Goal: Task Accomplishment & Management: Complete application form

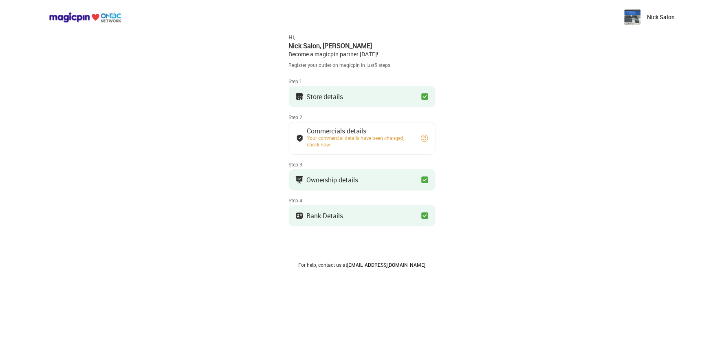
click at [336, 134] on div "Your commercial details have been changed, check now" at bounding box center [360, 140] width 106 height 13
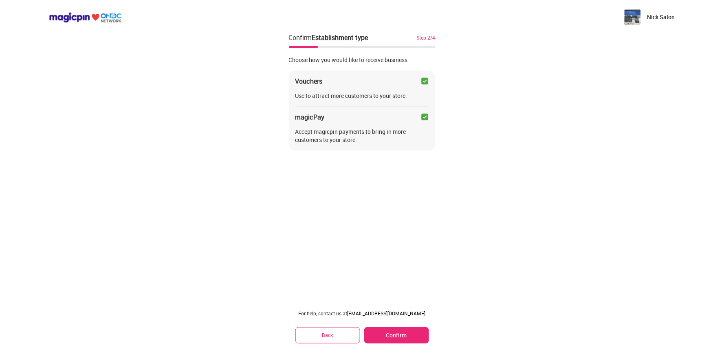
click at [403, 330] on button "Confirm" at bounding box center [396, 335] width 64 height 16
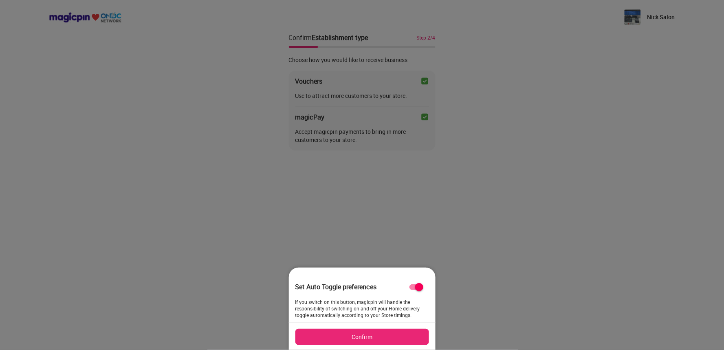
click at [358, 343] on button "Confirm" at bounding box center [362, 336] width 134 height 16
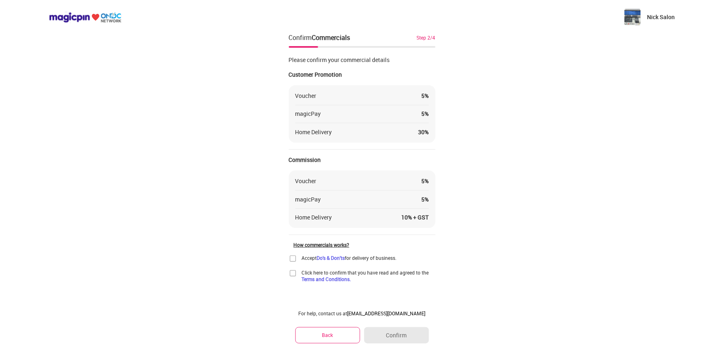
click at [290, 255] on img at bounding box center [293, 258] width 8 height 8
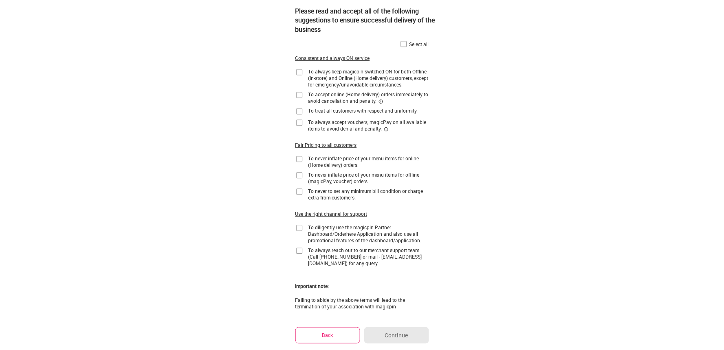
click at [404, 45] on img at bounding box center [404, 44] width 8 height 8
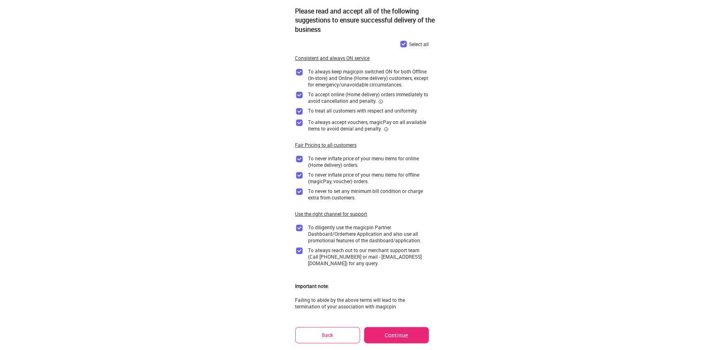
click at [388, 327] on button "Continue" at bounding box center [396, 335] width 64 height 16
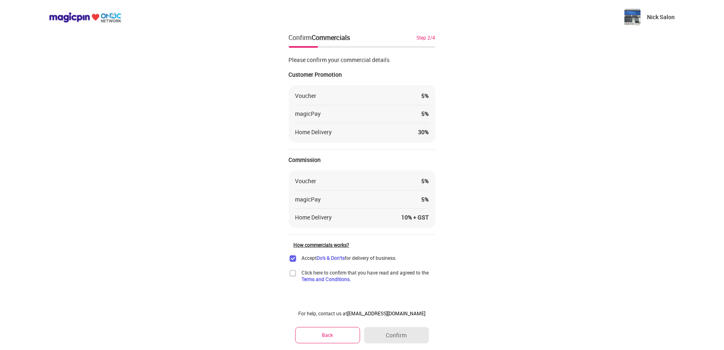
click at [290, 270] on img at bounding box center [293, 273] width 8 height 8
click at [398, 335] on button "Confirm" at bounding box center [396, 335] width 64 height 16
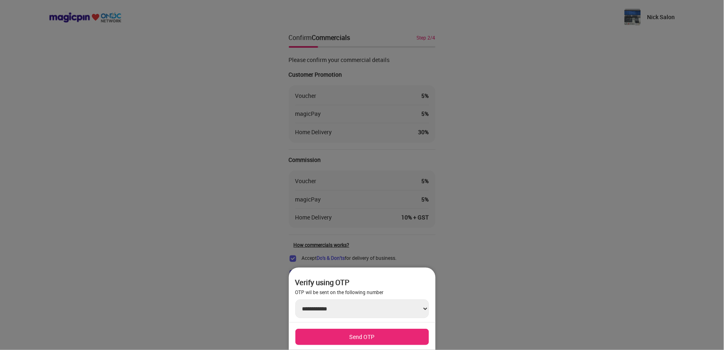
click at [384, 335] on button "Send OTP" at bounding box center [362, 336] width 134 height 16
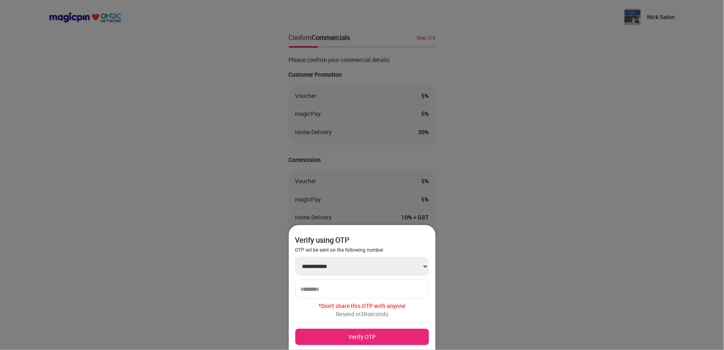
click at [331, 282] on div at bounding box center [362, 288] width 134 height 19
click at [316, 287] on input "number" at bounding box center [362, 289] width 123 height 7
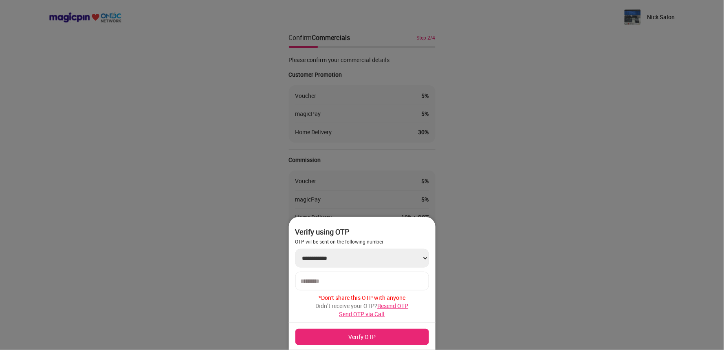
type input "******"
click at [376, 336] on button "Verify OTP" at bounding box center [362, 336] width 134 height 16
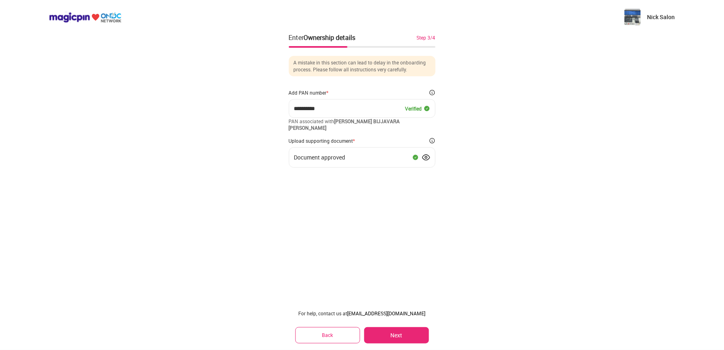
click at [386, 334] on button "Next" at bounding box center [396, 335] width 64 height 16
